Goal: Contribute content

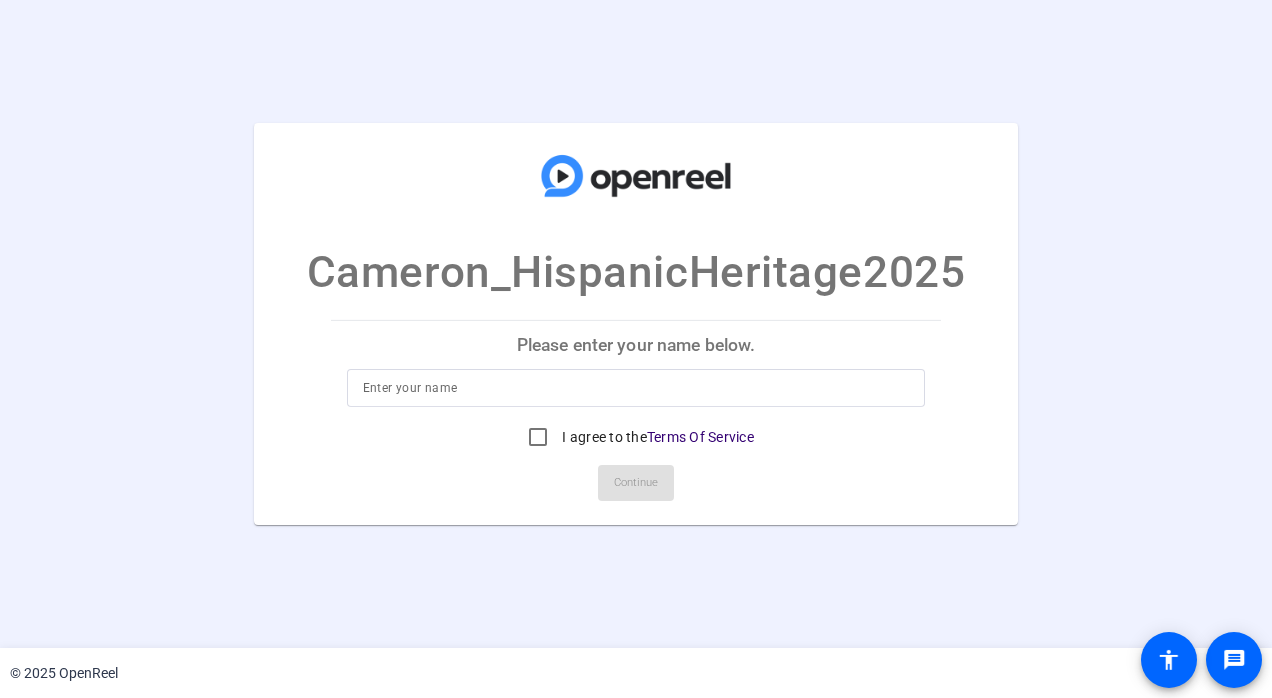
click at [485, 398] on input at bounding box center [636, 388] width 547 height 24
type input "Cameron Art"
click at [534, 444] on input "I agree to the Terms Of Service" at bounding box center [538, 437] width 40 height 40
checkbox input "true"
click at [614, 466] on span at bounding box center [636, 483] width 76 height 48
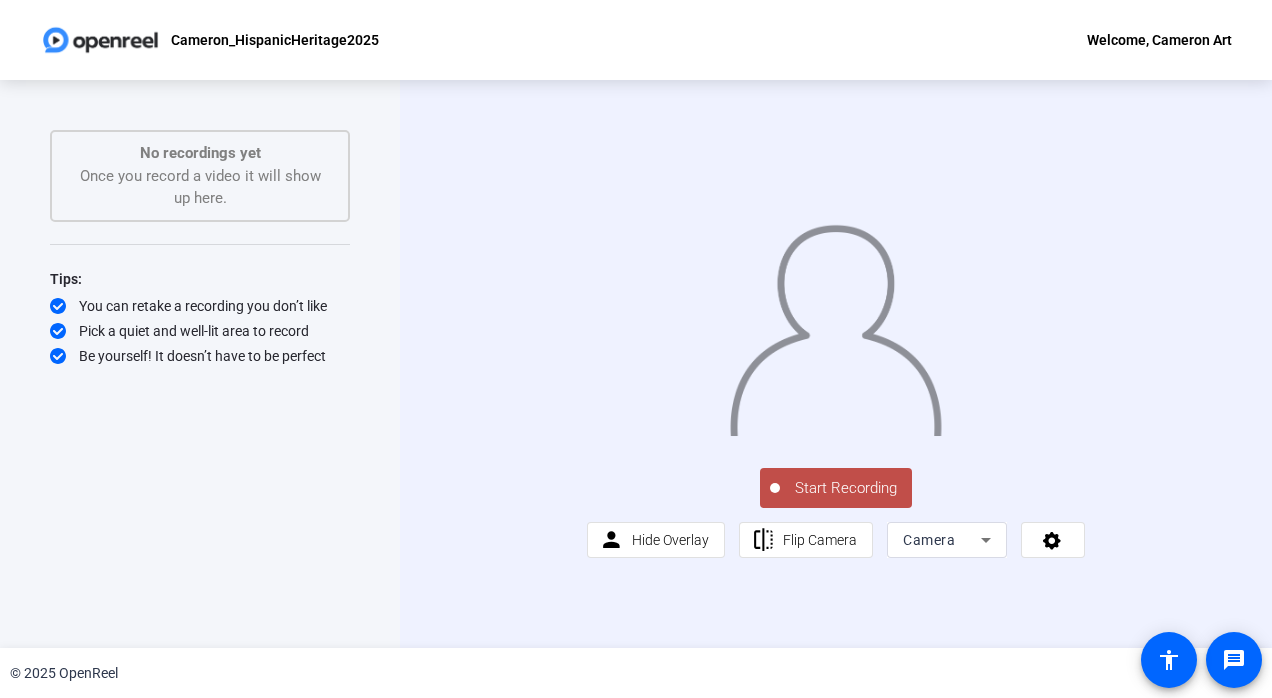
click at [810, 500] on span "Start Recording" at bounding box center [846, 488] width 132 height 23
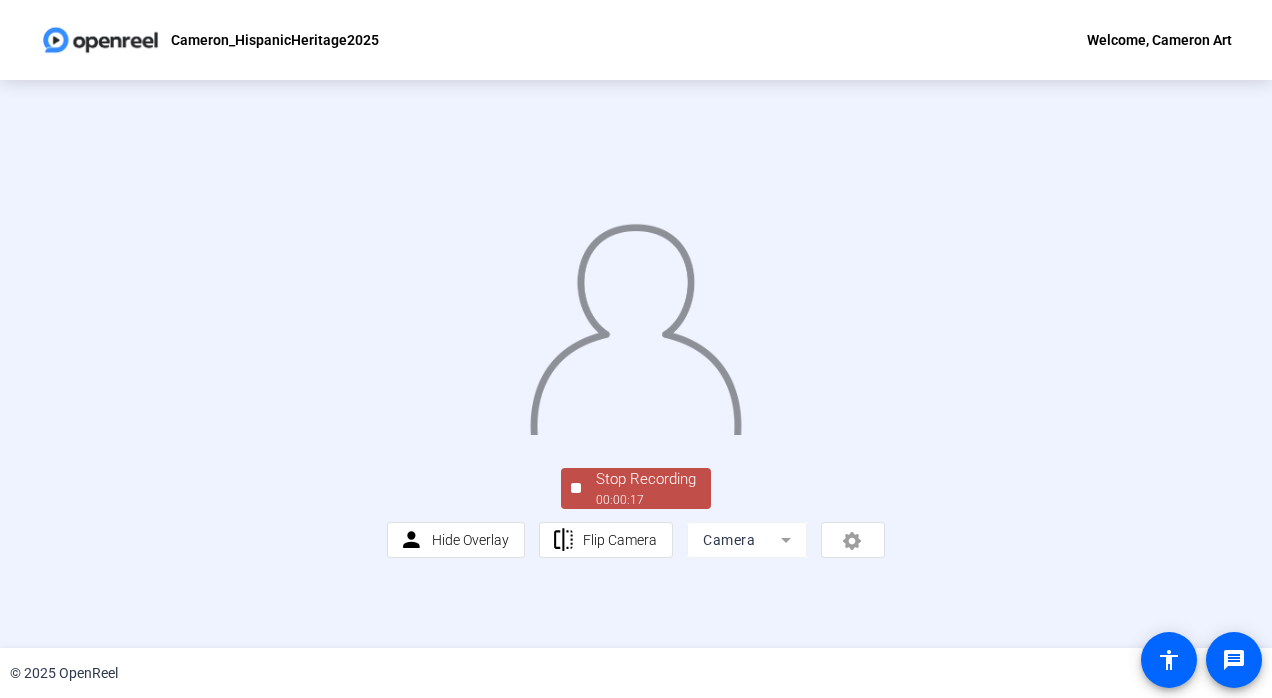
click at [626, 491] on div "Stop Recording" at bounding box center [646, 479] width 100 height 23
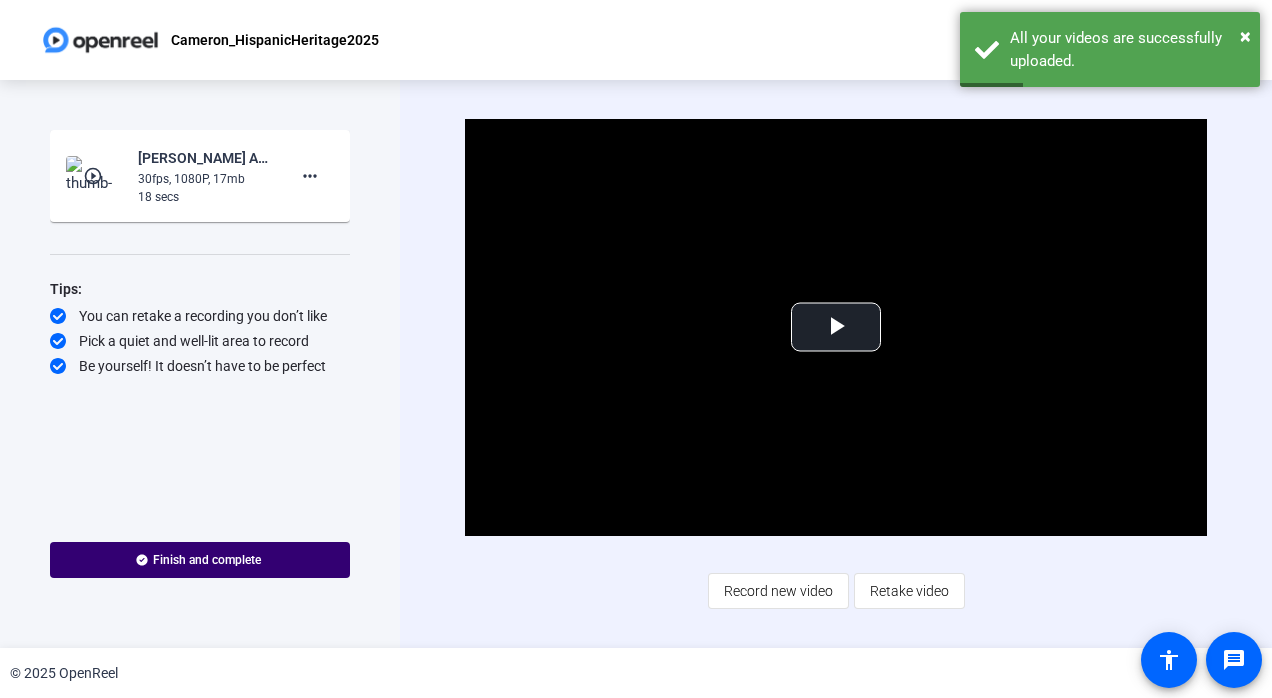
click at [881, 594] on span "Retake video" at bounding box center [909, 591] width 79 height 38
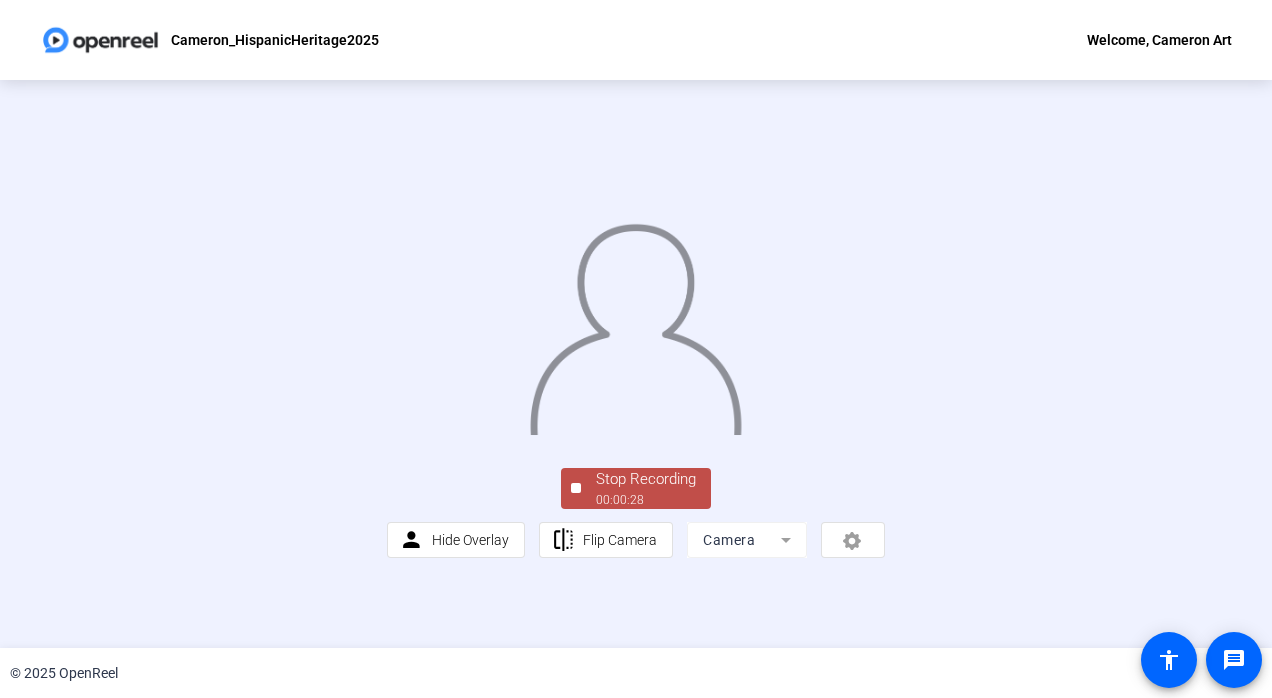
click at [624, 491] on div "Stop Recording" at bounding box center [646, 479] width 100 height 23
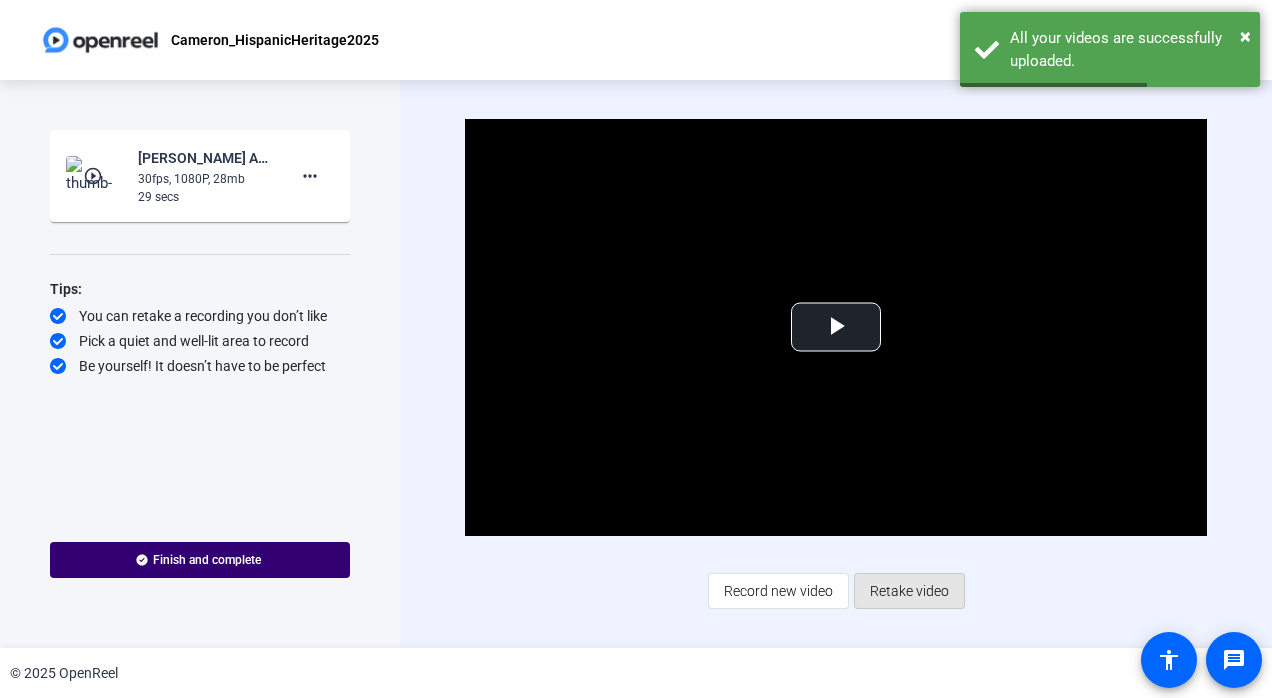
click at [919, 592] on span "Retake video" at bounding box center [909, 591] width 79 height 38
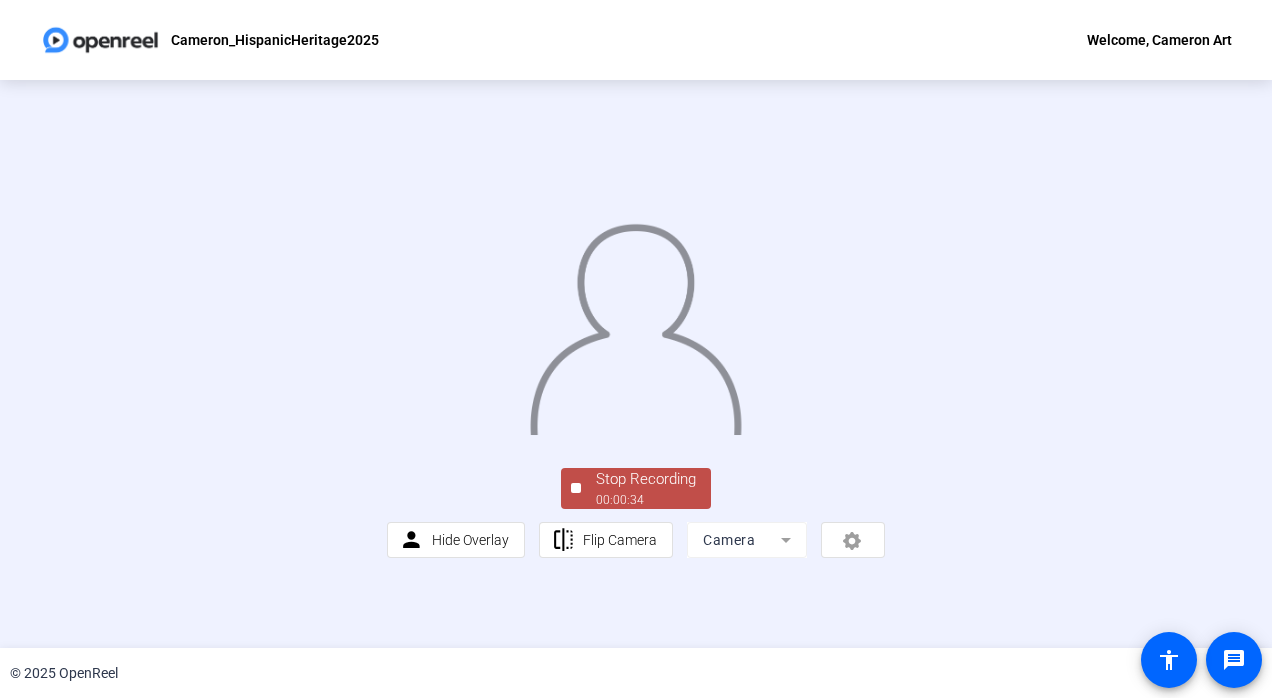
click at [656, 491] on div "Stop Recording" at bounding box center [646, 479] width 100 height 23
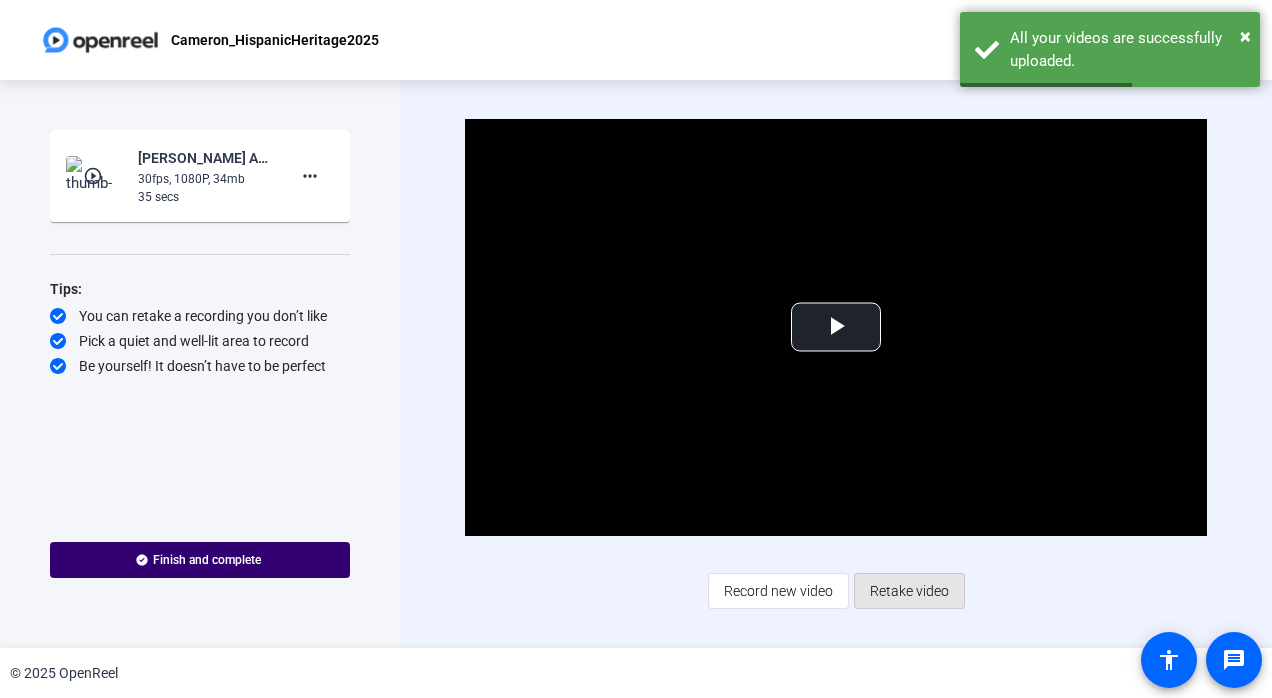
click at [931, 585] on span "Retake video" at bounding box center [909, 591] width 79 height 38
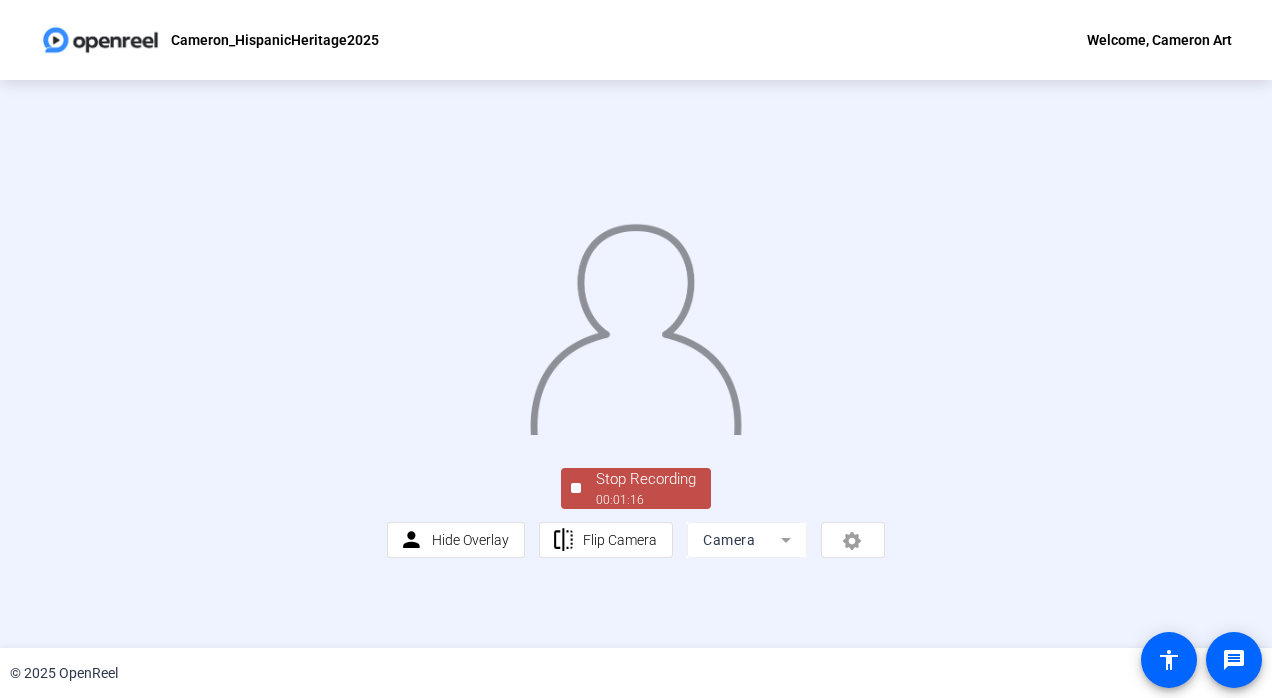
click at [636, 491] on div "Stop Recording" at bounding box center [646, 479] width 100 height 23
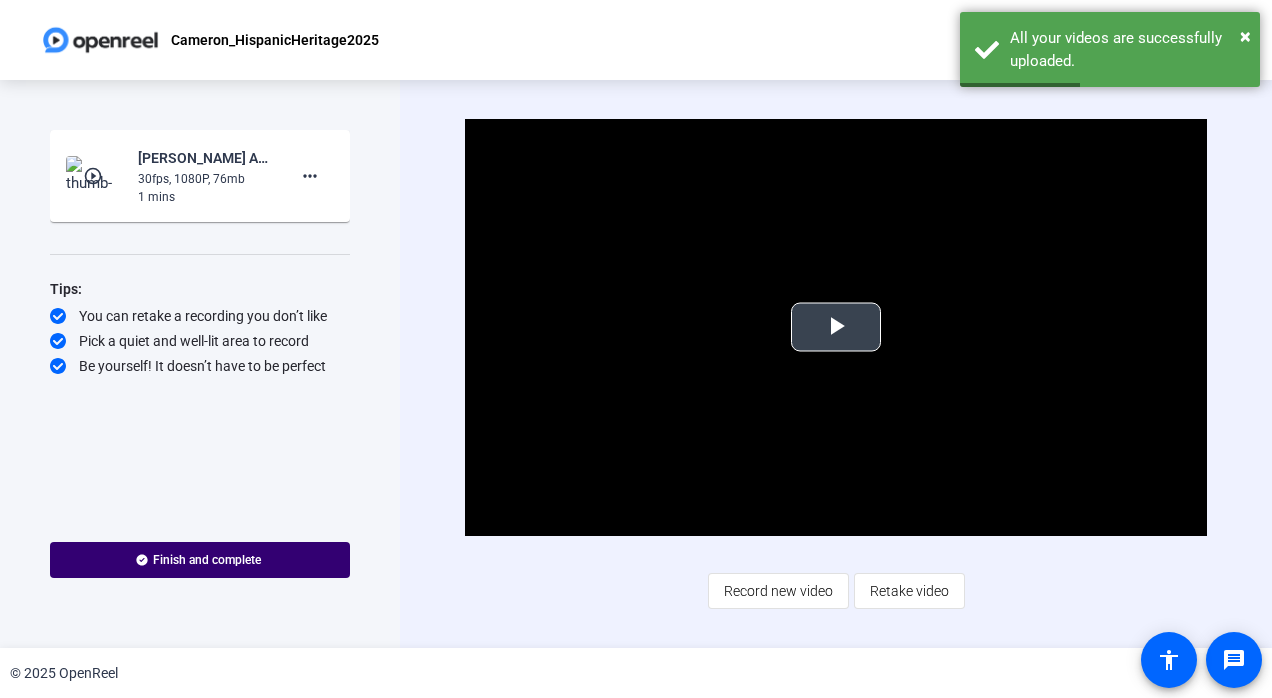
click at [836, 327] on span "Video Player" at bounding box center [836, 327] width 0 height 0
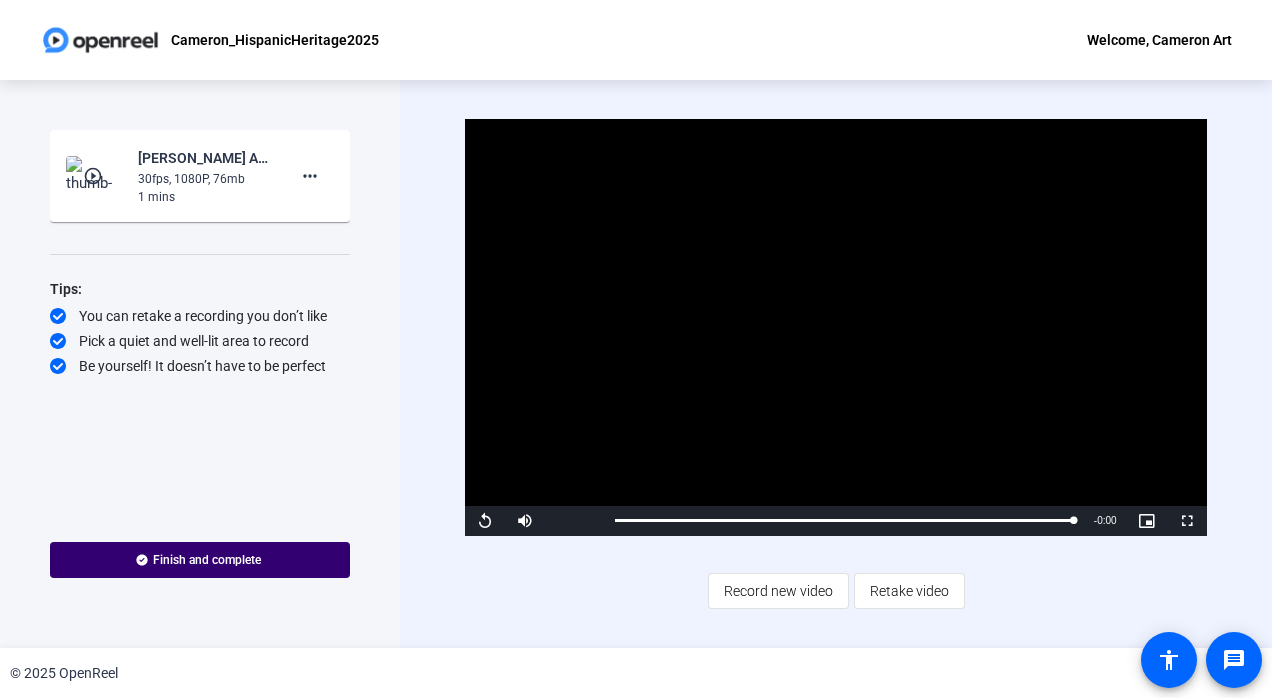
click at [191, 564] on span "Finish and complete" at bounding box center [207, 560] width 108 height 16
